Goal: Find specific page/section: Find specific page/section

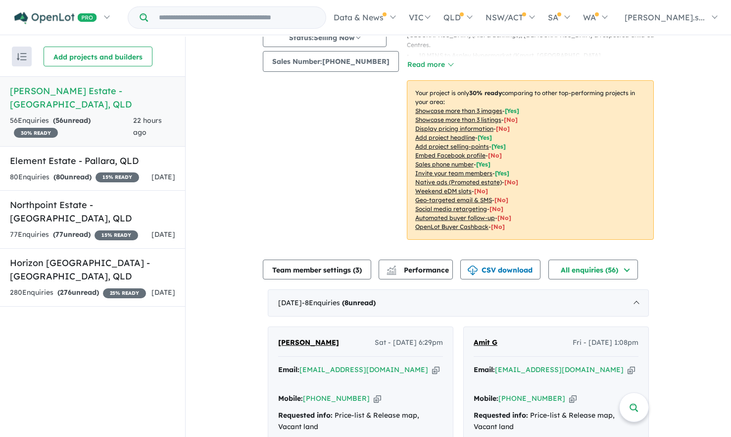
scroll to position [297, 0]
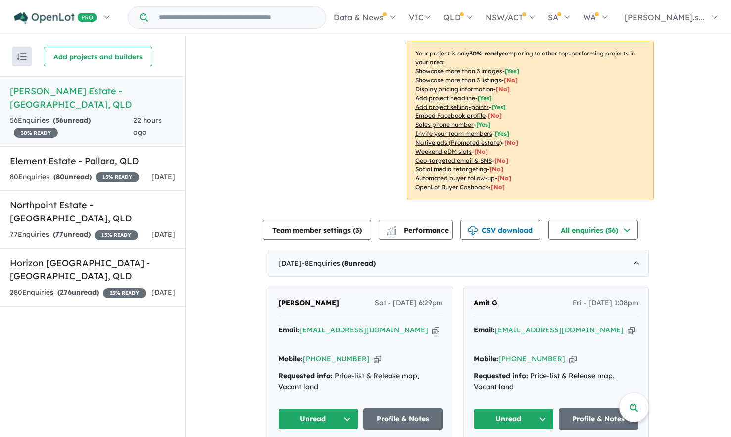
scroll to position [198, 0]
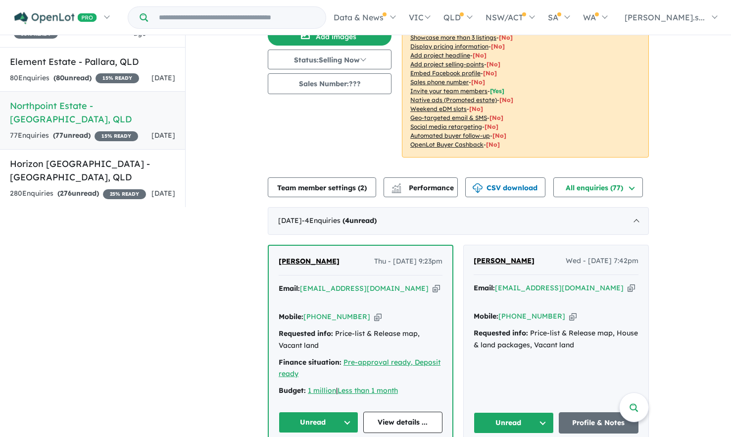
scroll to position [1, 0]
